Goal: Communication & Community: Answer question/provide support

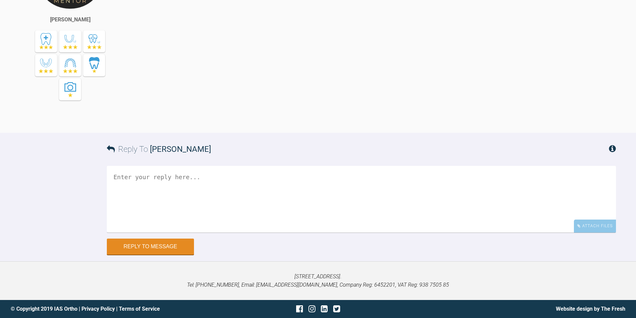
scroll to position [6486, 0]
click at [188, 170] on textarea at bounding box center [361, 199] width 509 height 67
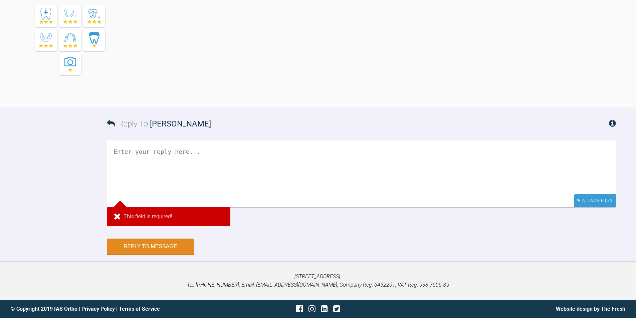
click at [587, 207] on div "Attach Files" at bounding box center [595, 200] width 42 height 13
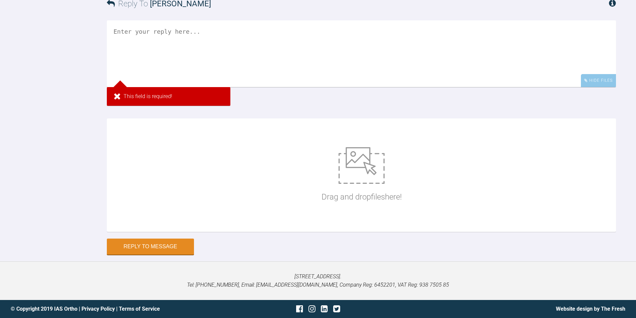
scroll to position [6620, 0]
click at [355, 199] on div "Drag and drop files here!" at bounding box center [362, 175] width 80 height 100
type input "C:\fakepath\20250902_110053.jpg"
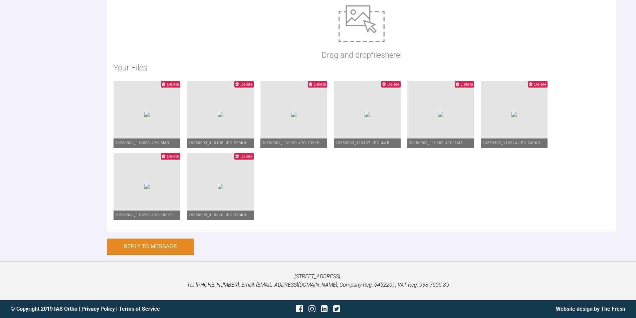
scroll to position [6754, 0]
type textarea "please find the images attached as requested - also with the upper it looks lik…"
click at [162, 250] on button "Reply to Message" at bounding box center [150, 248] width 87 height 16
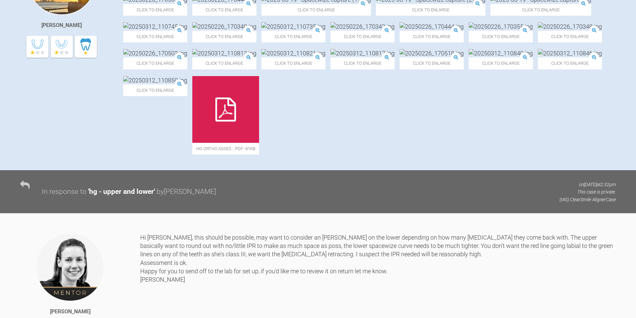
scroll to position [0, 0]
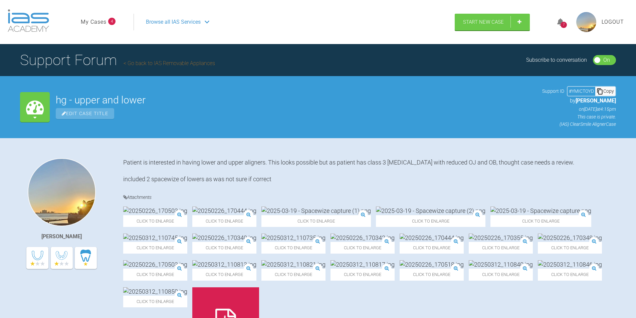
click at [617, 19] on span "Logout" at bounding box center [613, 22] width 22 height 9
